Goal: Task Accomplishment & Management: Use online tool/utility

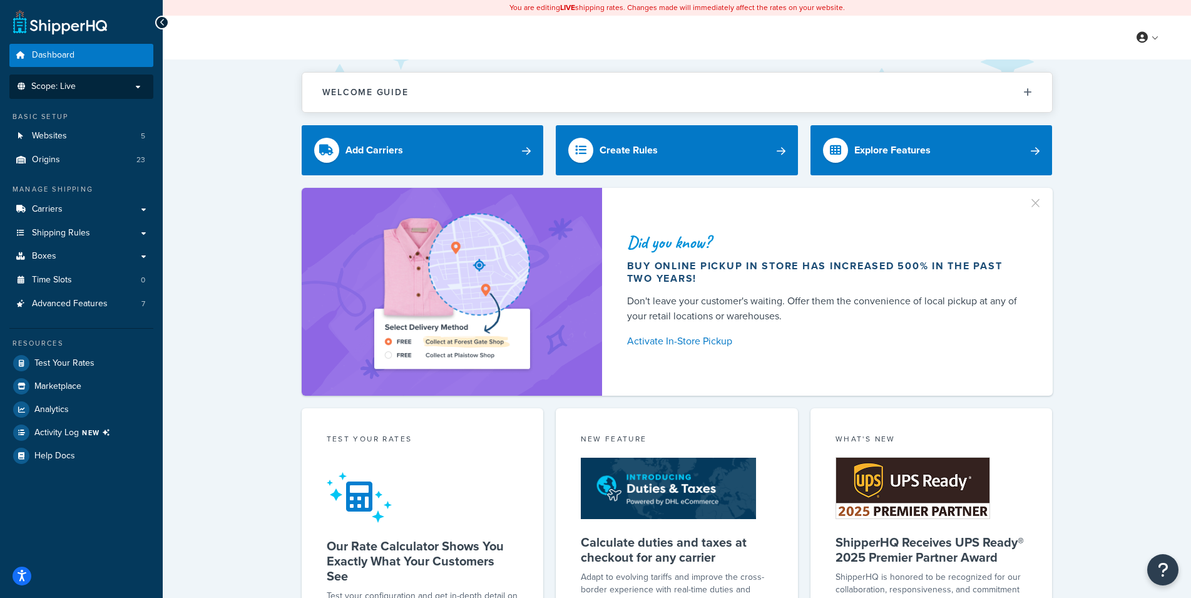
click at [93, 87] on p "Scope: Live" at bounding box center [81, 86] width 133 height 11
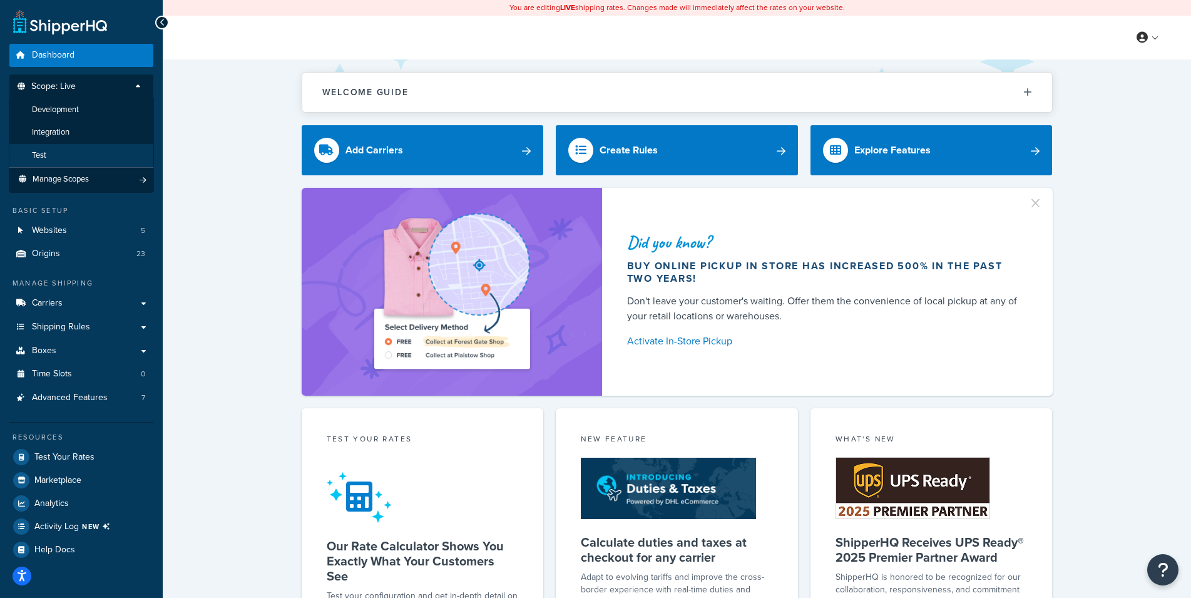
click at [44, 156] on span "Test" at bounding box center [39, 155] width 14 height 11
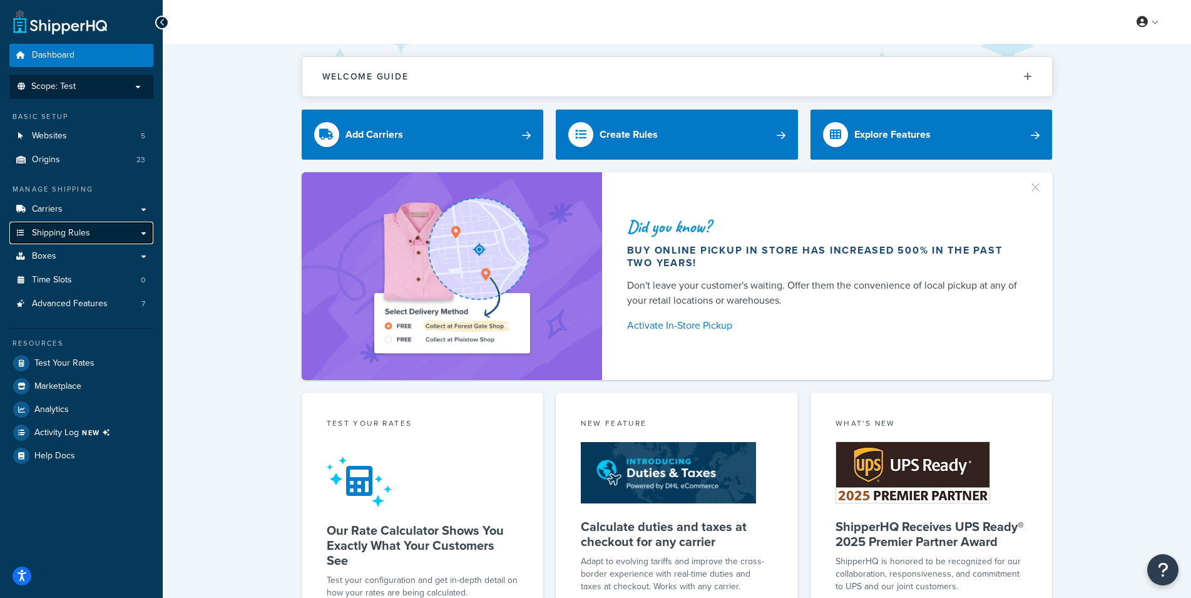
click at [76, 232] on span "Shipping Rules" at bounding box center [61, 233] width 58 height 11
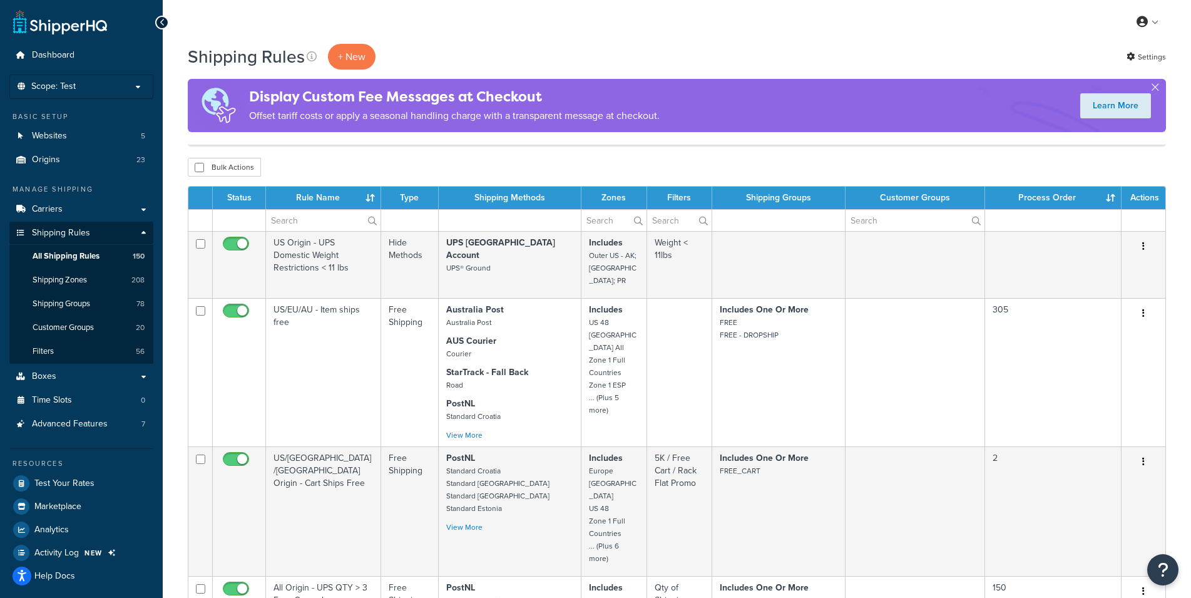
scroll to position [1235, 0]
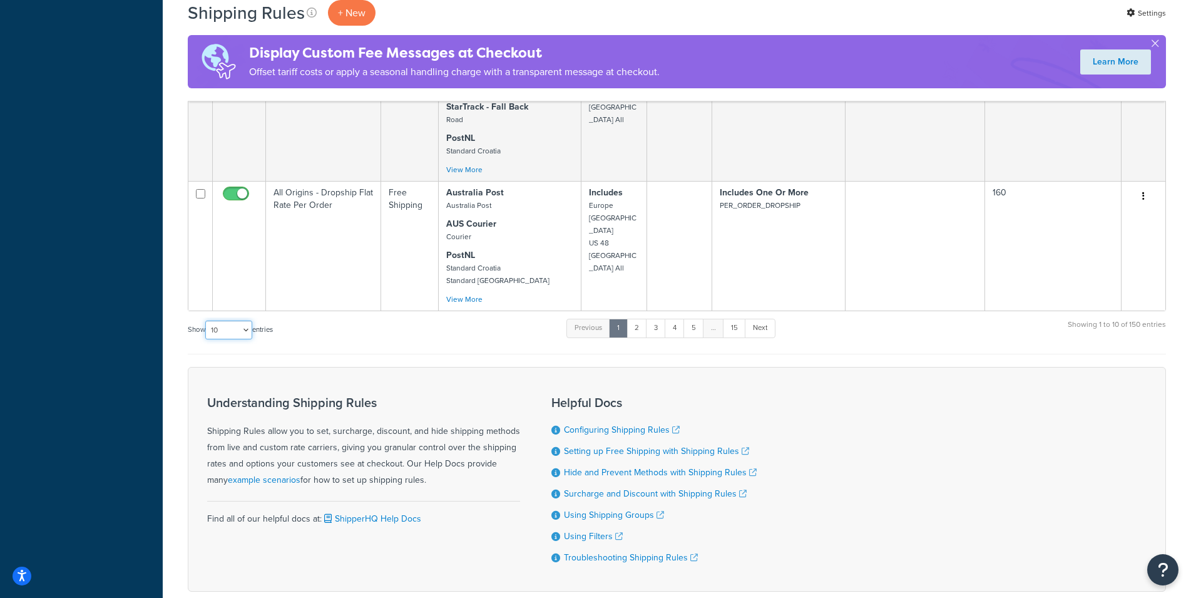
click at [205, 320] on select "10 15 25 50 100 1000" at bounding box center [228, 329] width 47 height 19
select select "1000"
click option "1000" at bounding box center [0, 0] width 0 height 0
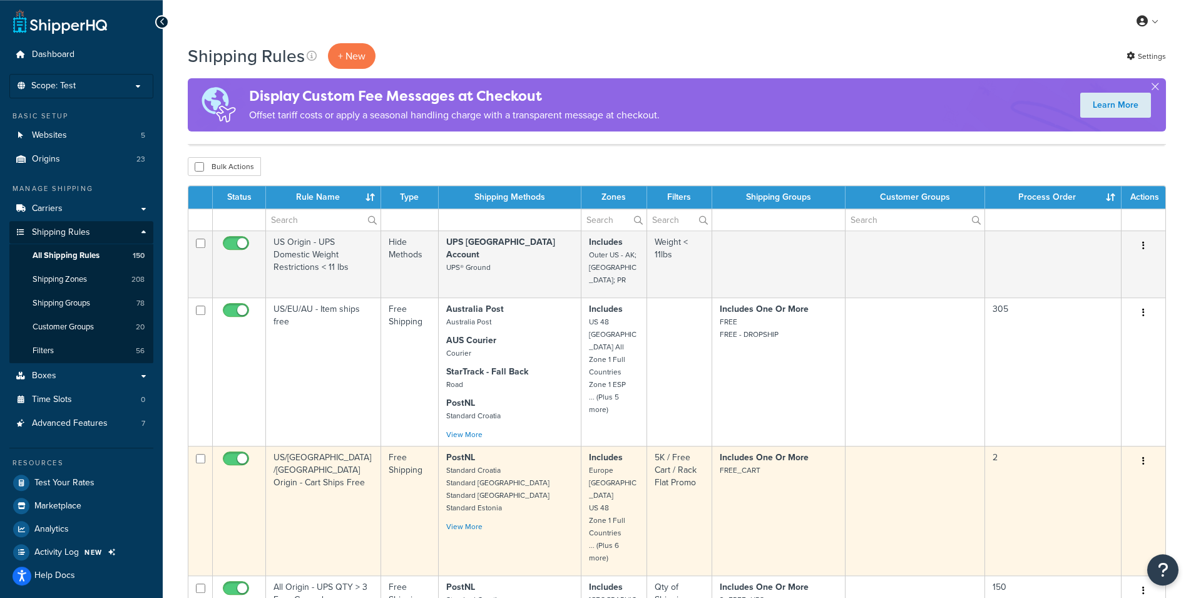
scroll to position [0, 0]
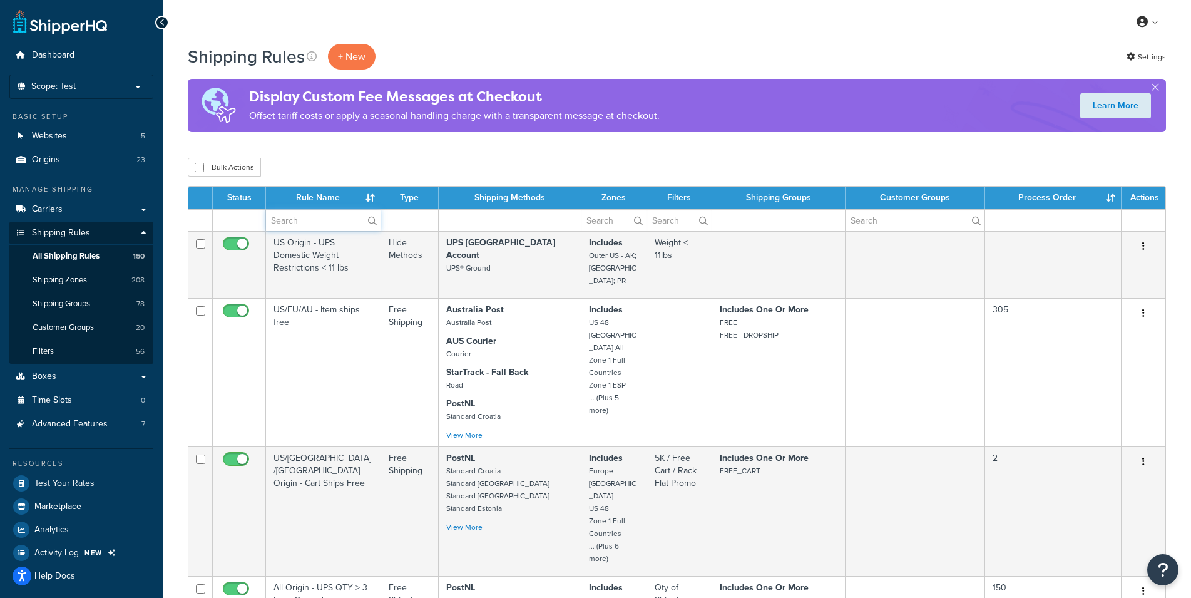
click at [327, 213] on input "text" at bounding box center [323, 220] width 115 height 21
type input "$5"
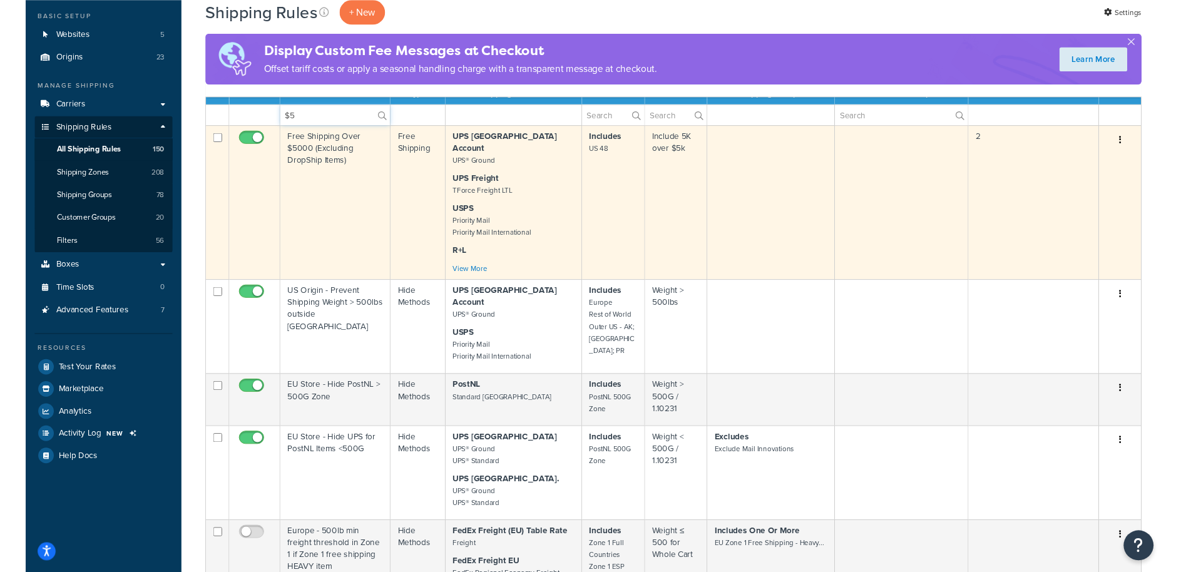
scroll to position [34, 0]
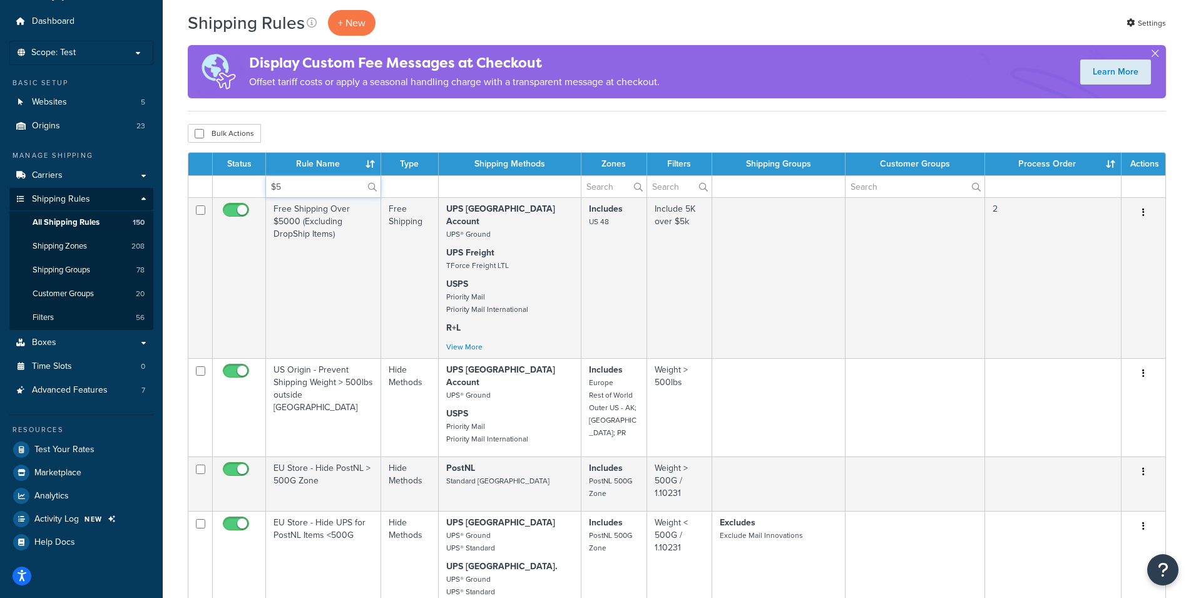
drag, startPoint x: 314, startPoint y: 192, endPoint x: 233, endPoint y: 185, distance: 81.6
click at [266, 185] on input "$5" at bounding box center [323, 186] width 115 height 21
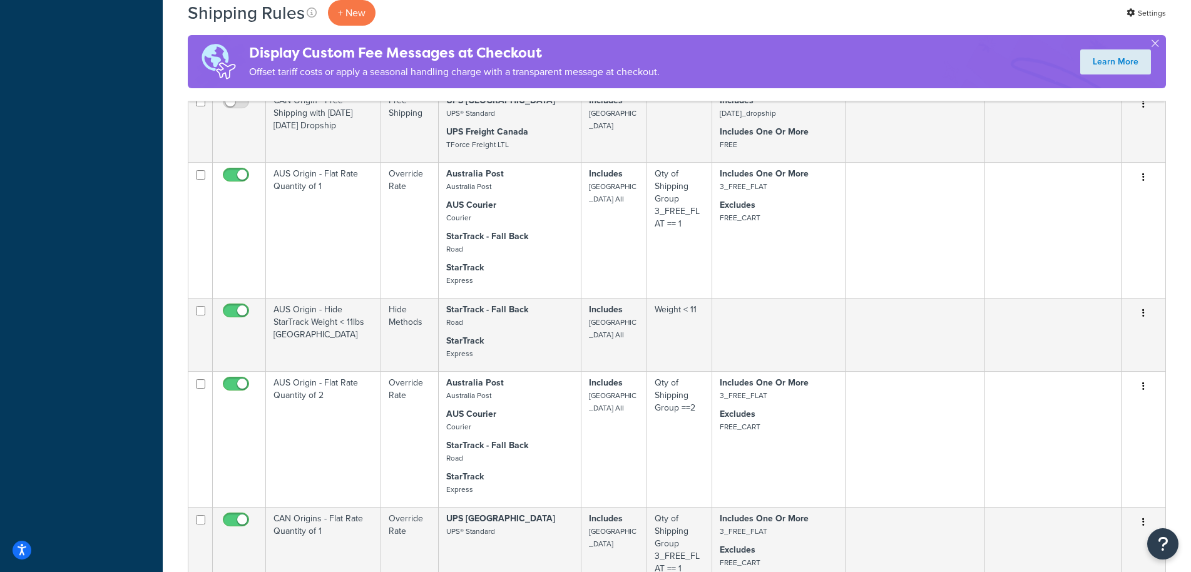
scroll to position [1418, 0]
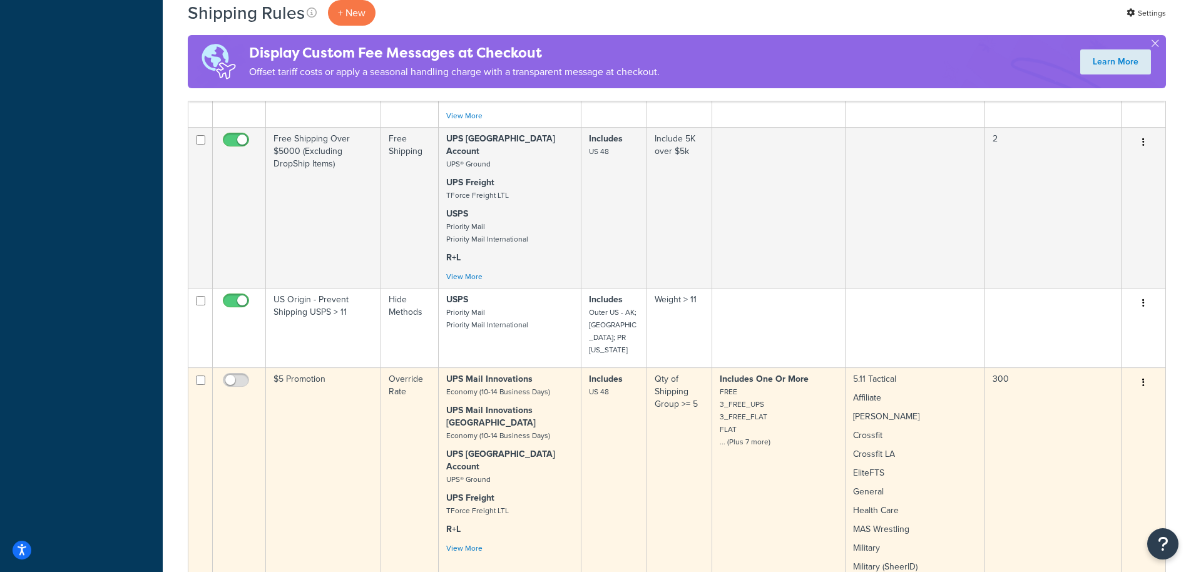
click at [1054, 367] on td "300" at bounding box center [1053, 550] width 136 height 367
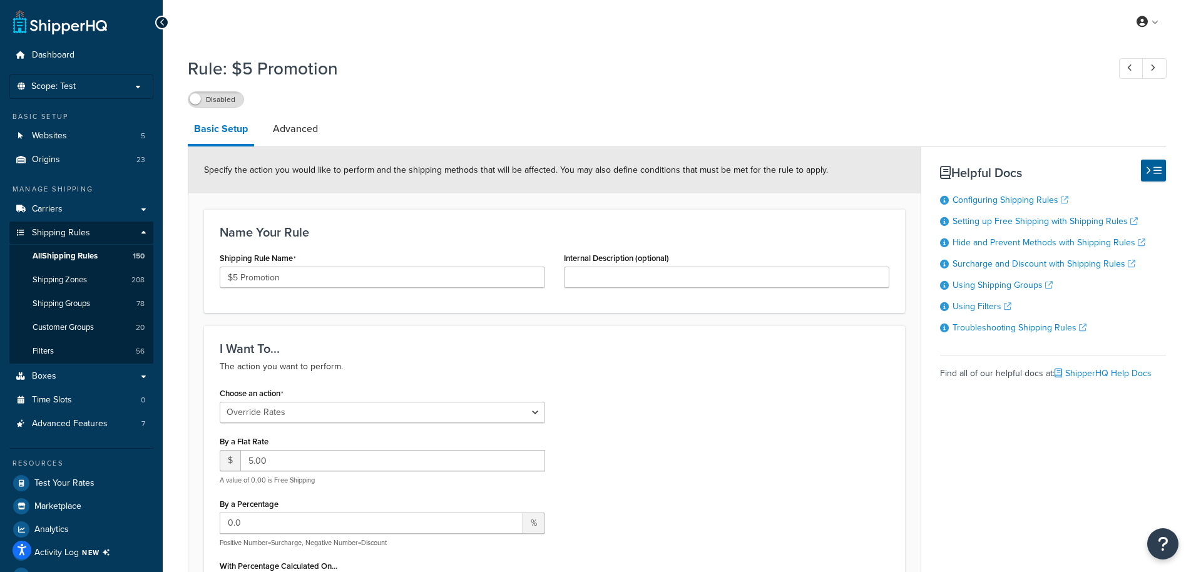
select select "OVERRIDE"
select select "SHIPPING_GROUP"
